Goal: Transaction & Acquisition: Download file/media

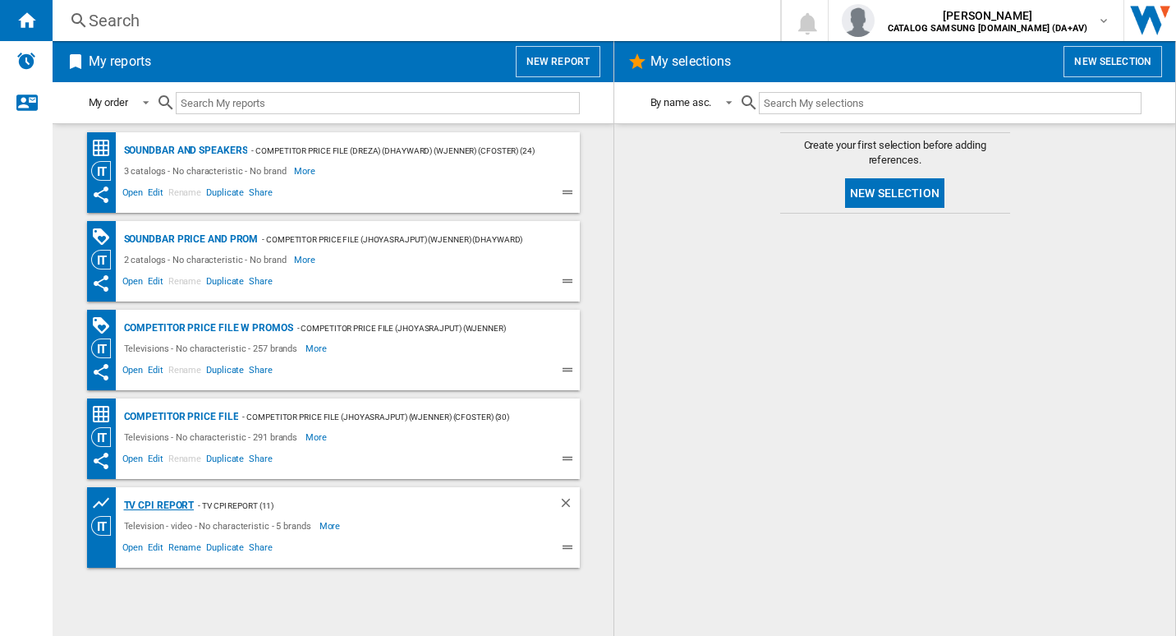
click at [169, 496] on div "TV CPI Report" at bounding box center [157, 505] width 75 height 21
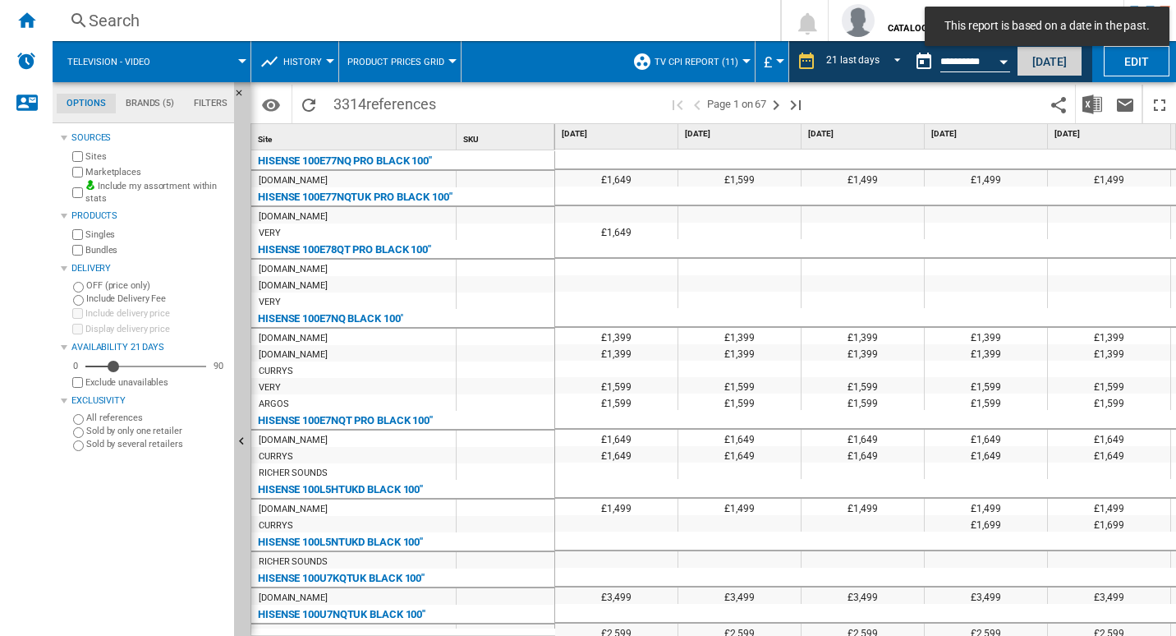
click at [1060, 60] on button "[DATE]" at bounding box center [1050, 61] width 66 height 30
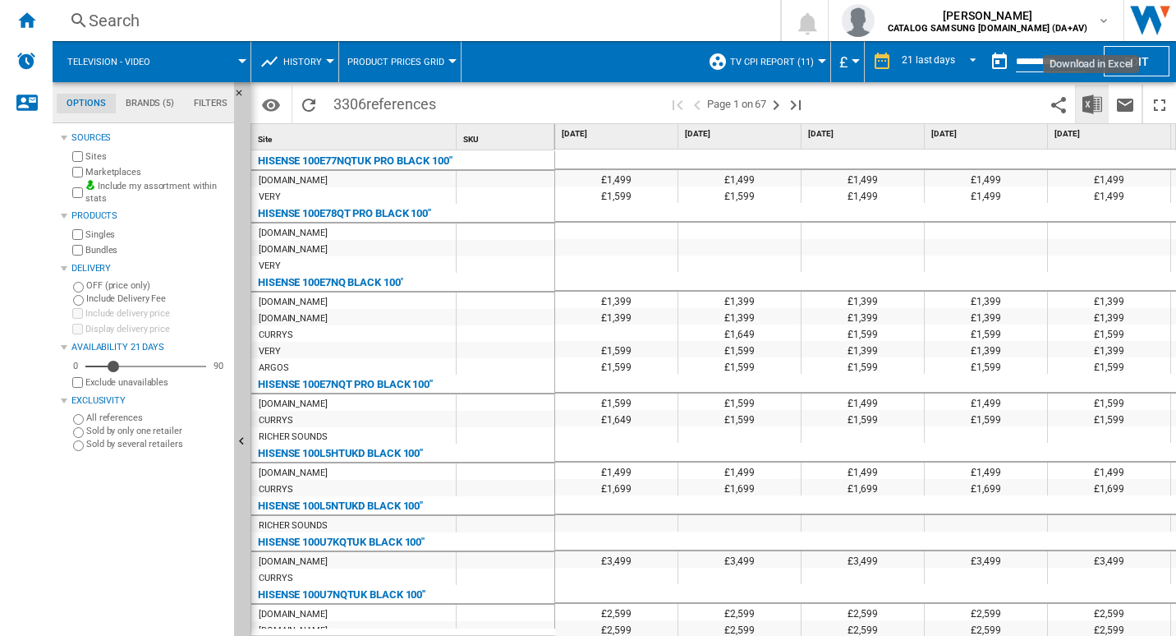
click at [1104, 102] on button "Download in Excel" at bounding box center [1092, 104] width 33 height 39
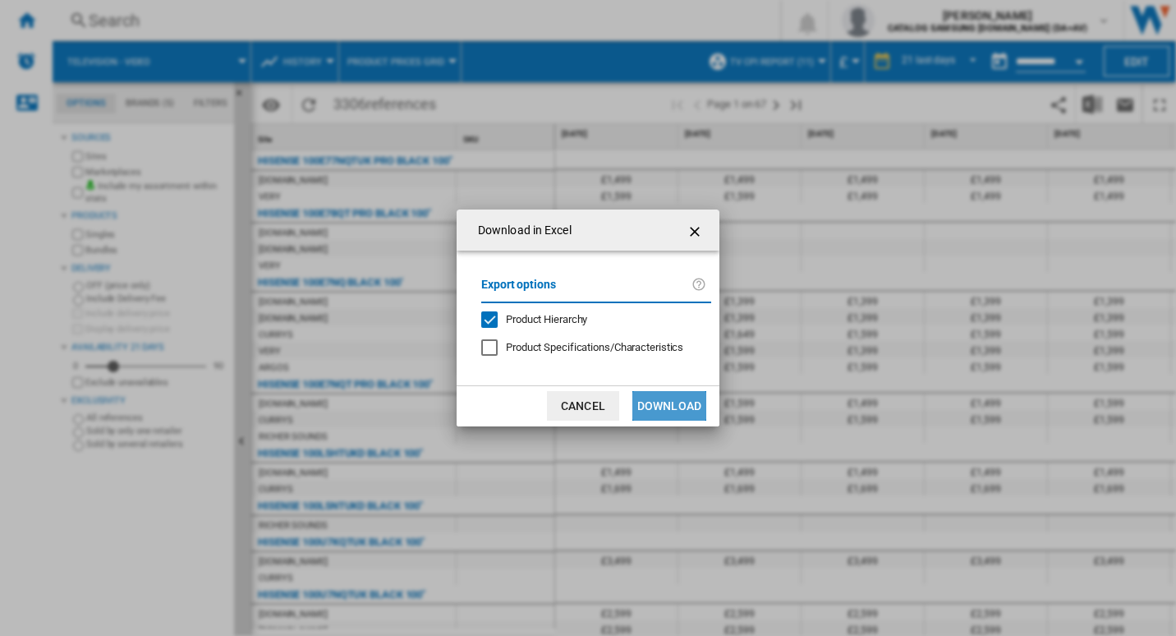
click at [671, 403] on button "Download" at bounding box center [670, 406] width 74 height 30
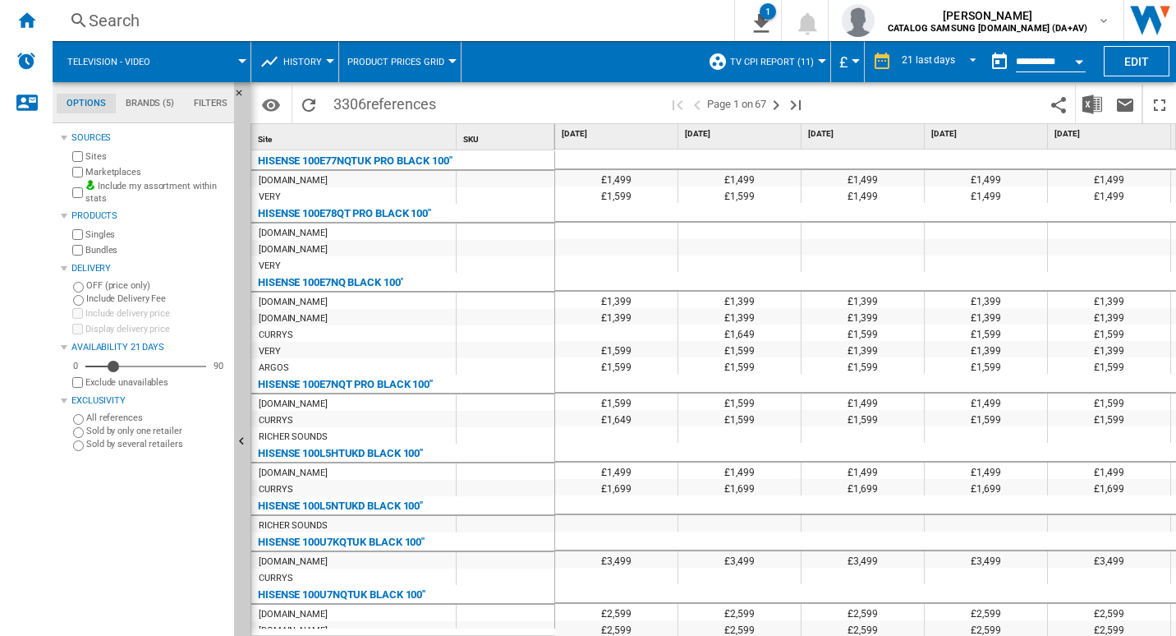
click at [647, 52] on span at bounding box center [581, 61] width 238 height 41
